Goal: Task Accomplishment & Management: Manage account settings

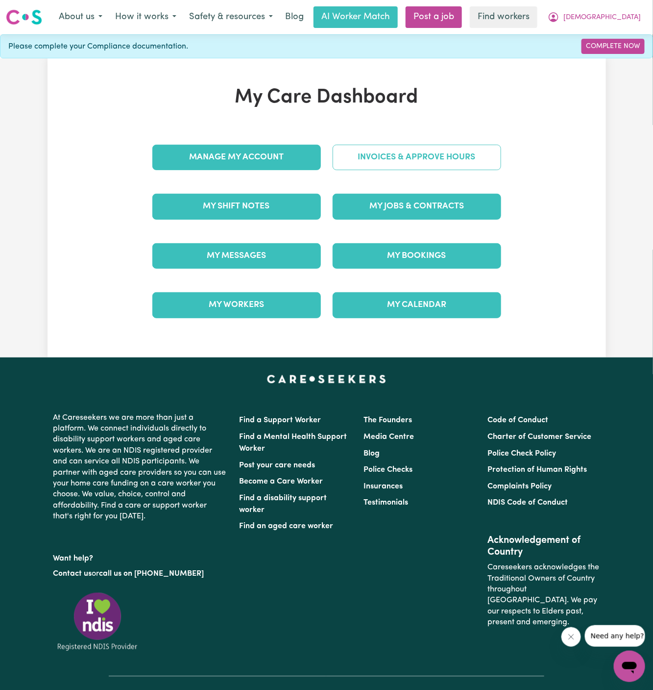
click at [393, 159] on link "Invoices & Approve Hours" at bounding box center [417, 157] width 169 height 25
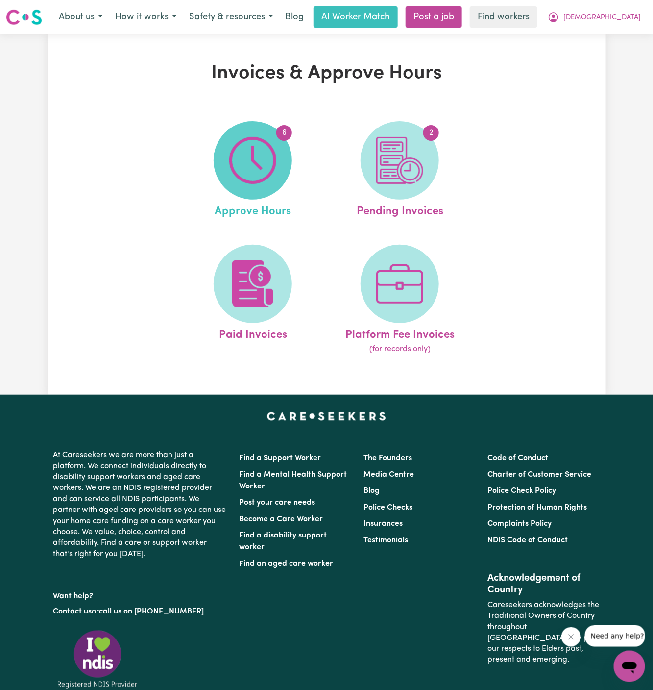
click at [257, 163] on img at bounding box center [252, 160] width 47 height 47
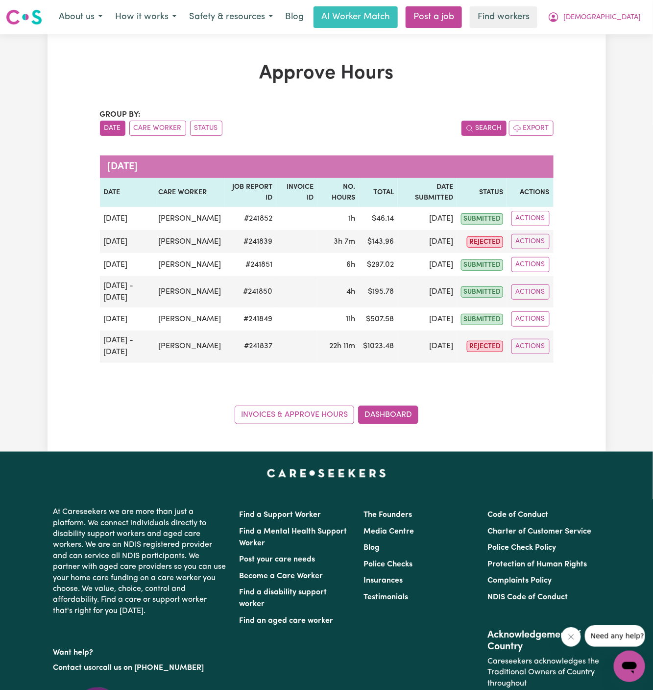
click at [484, 130] on button "Search" at bounding box center [484, 128] width 45 height 15
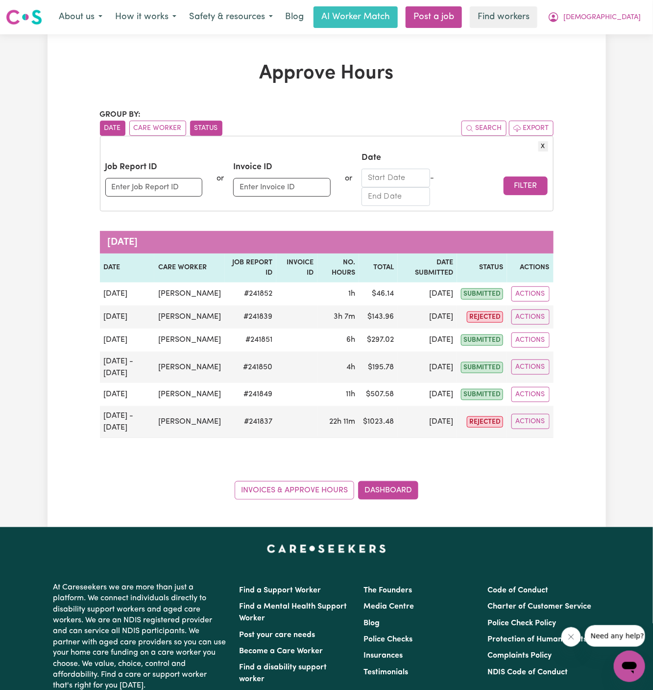
click at [204, 131] on button "Status" at bounding box center [206, 128] width 32 height 15
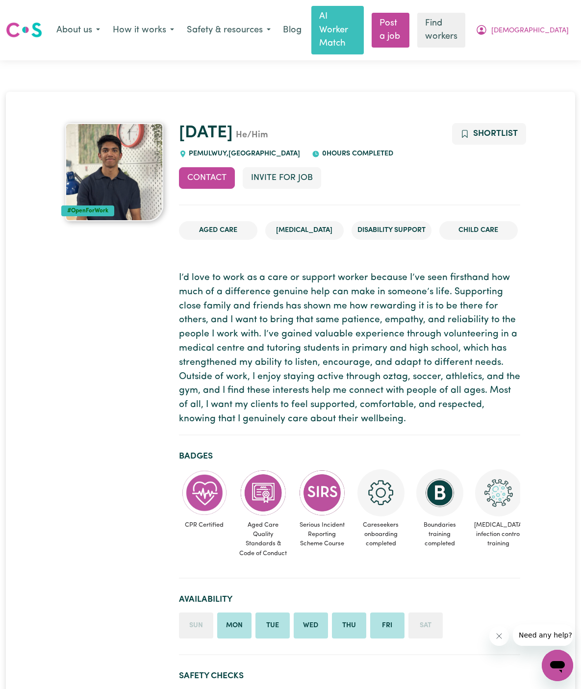
click at [204, 150] on span "PEMULWUY , New South Wales" at bounding box center [244, 153] width 114 height 7
copy span "PEMULWUY"
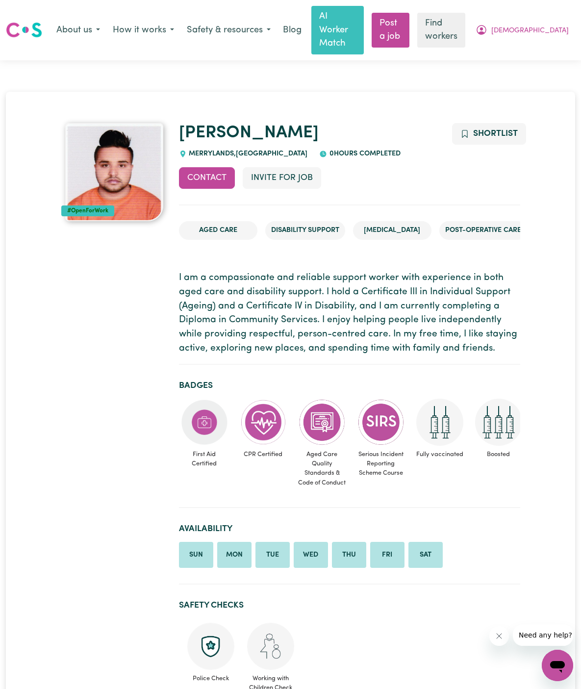
click at [212, 150] on span "[GEOGRAPHIC_DATA] , [GEOGRAPHIC_DATA]" at bounding box center [247, 153] width 121 height 7
copy span "MERRYLANDS"
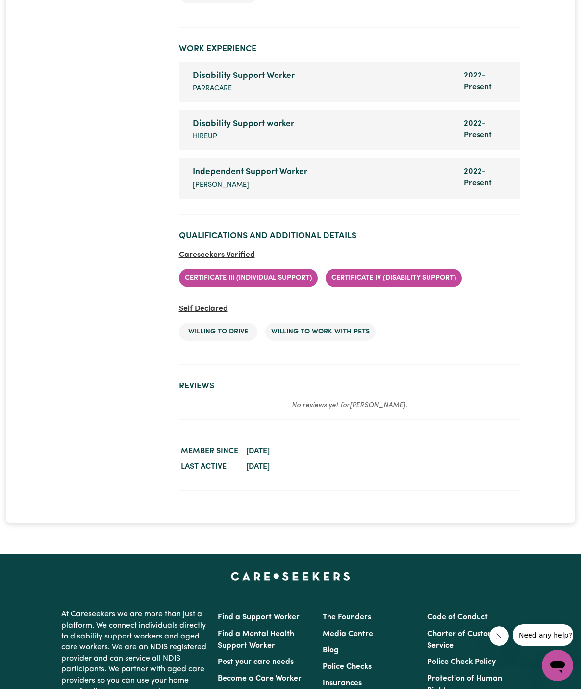
scroll to position [1917, 0]
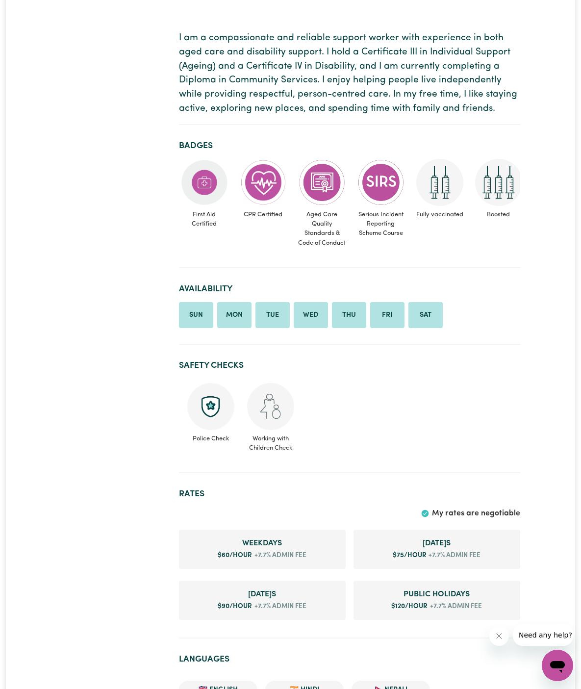
scroll to position [243, 0]
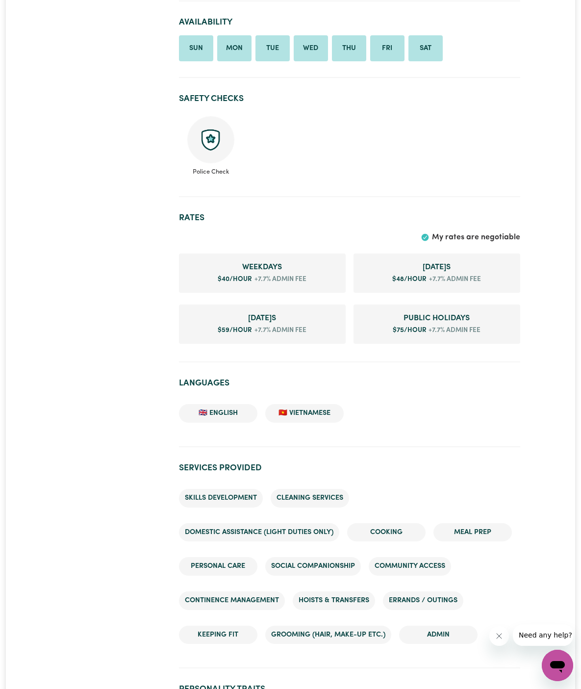
scroll to position [507, 0]
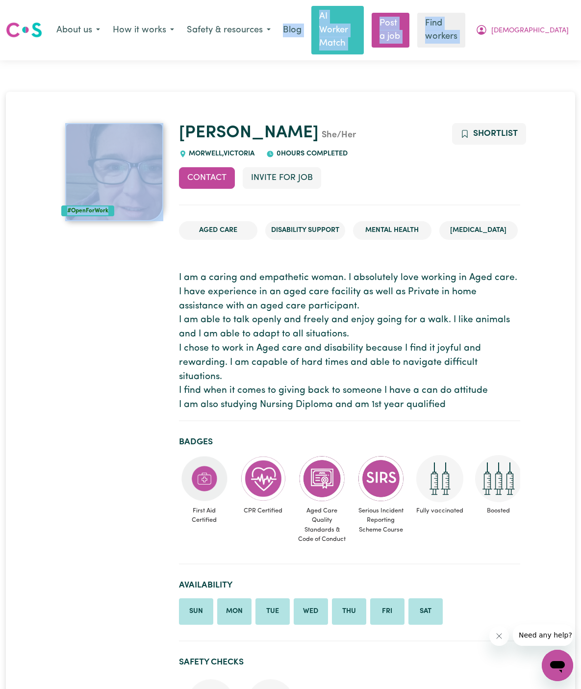
drag, startPoint x: 0, startPoint y: 0, endPoint x: 198, endPoint y: -52, distance: 204.4
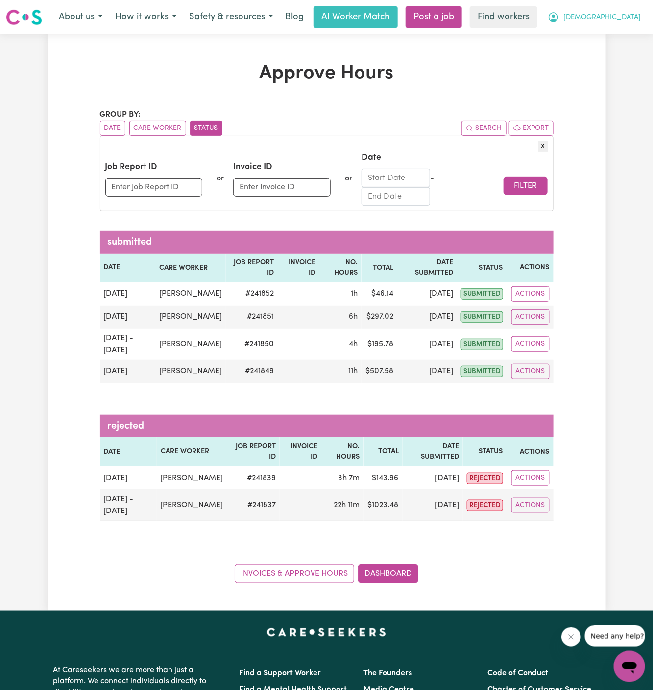
click at [630, 18] on span "[DEMOGRAPHIC_DATA]" at bounding box center [602, 17] width 77 height 11
click at [630, 38] on link "My Dashboard" at bounding box center [608, 38] width 77 height 19
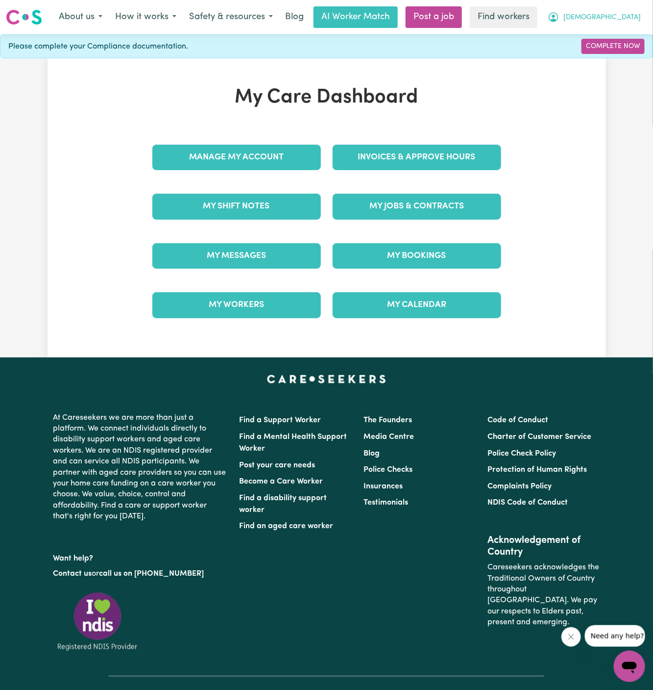
click at [625, 18] on span "[DEMOGRAPHIC_DATA]" at bounding box center [602, 17] width 77 height 11
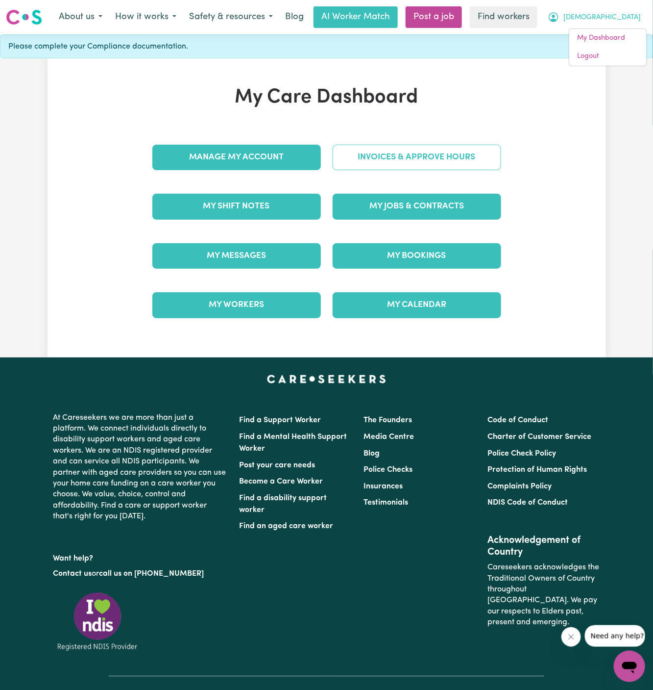
click at [462, 152] on link "Invoices & Approve Hours" at bounding box center [417, 157] width 169 height 25
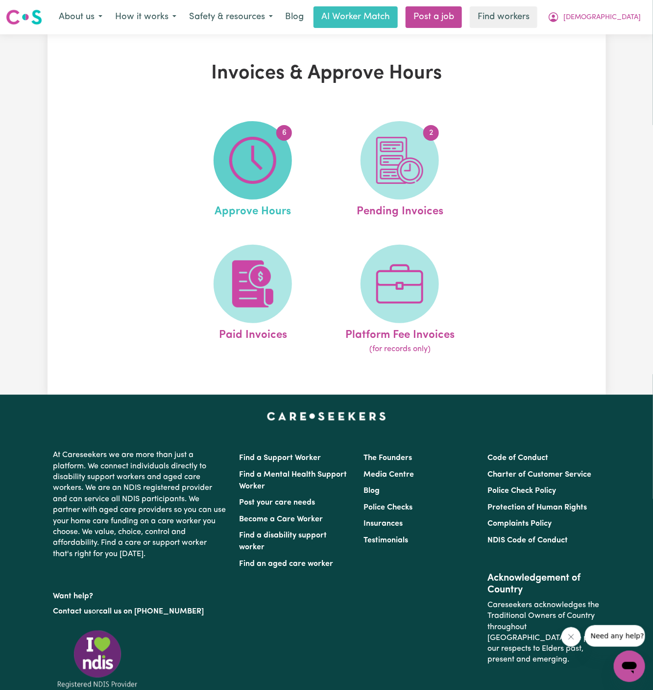
click at [235, 173] on img at bounding box center [252, 160] width 47 height 47
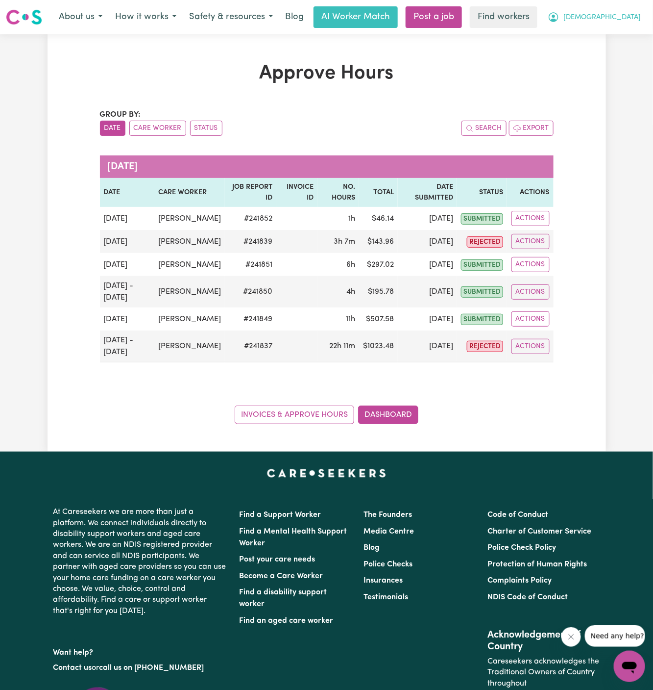
click at [636, 14] on span "[DEMOGRAPHIC_DATA]" at bounding box center [602, 17] width 77 height 11
click at [621, 51] on link "Logout" at bounding box center [608, 56] width 77 height 19
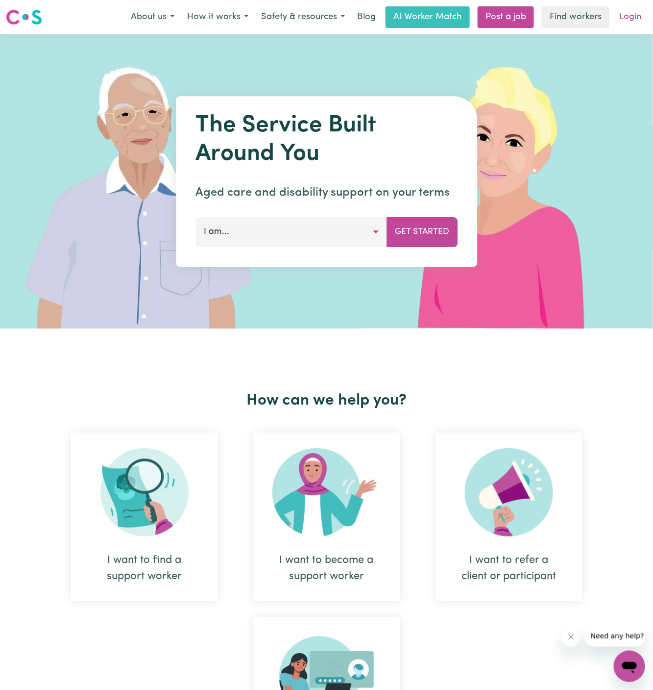
click at [635, 10] on link "Login" at bounding box center [631, 17] width 34 height 22
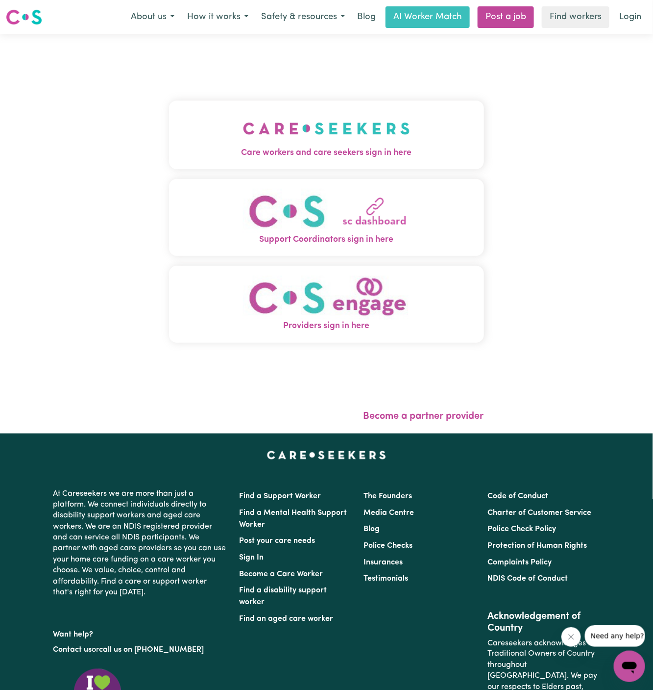
click at [243, 133] on img "Care workers and care seekers sign in here" at bounding box center [326, 128] width 167 height 36
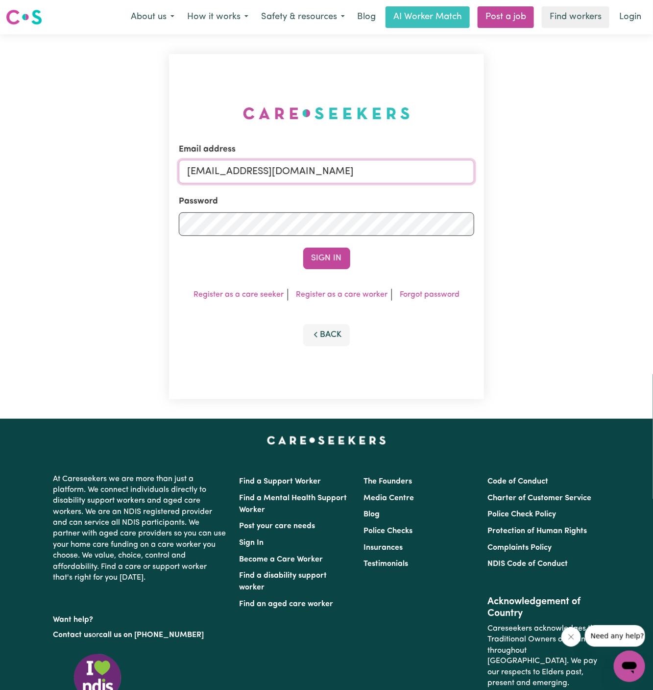
drag, startPoint x: 240, startPoint y: 175, endPoint x: 598, endPoint y: 174, distance: 357.9
click at [598, 174] on div "Email address superuser~GrahamWhiteKNC@careseekers.com.au Password Sign In Regi…" at bounding box center [326, 226] width 653 height 384
paste input "ClientTraralgonLifeful"
type input "superuser~ClientTraralgonLifeful@careseekers.com.au"
click at [303, 248] on button "Sign In" at bounding box center [326, 259] width 47 height 22
